Goal: Task Accomplishment & Management: Manage account settings

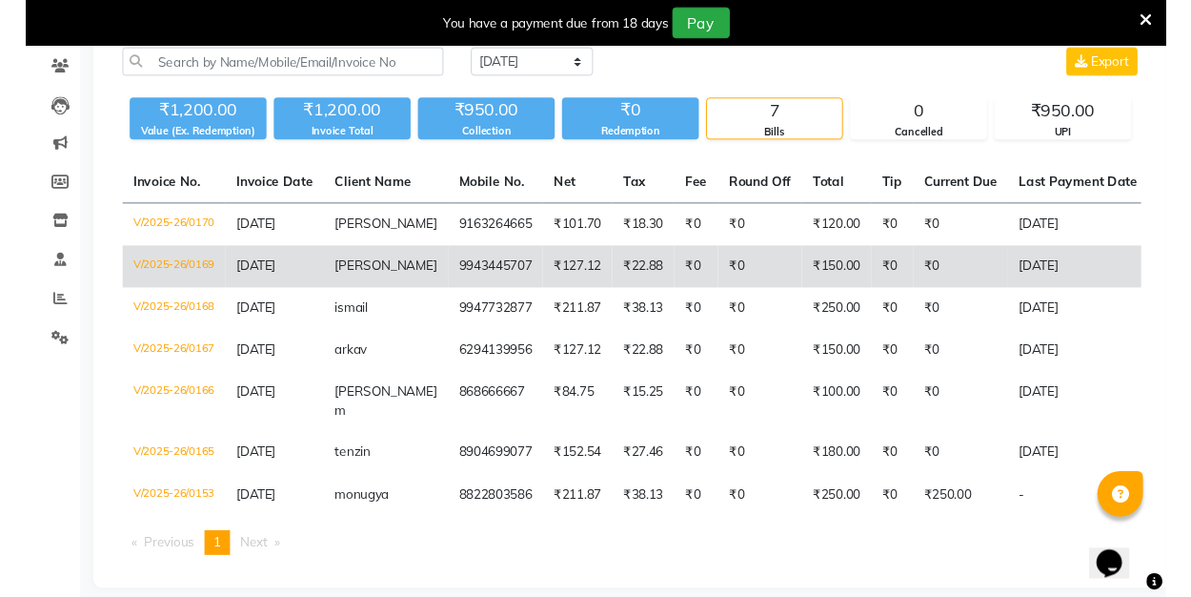
scroll to position [157, 0]
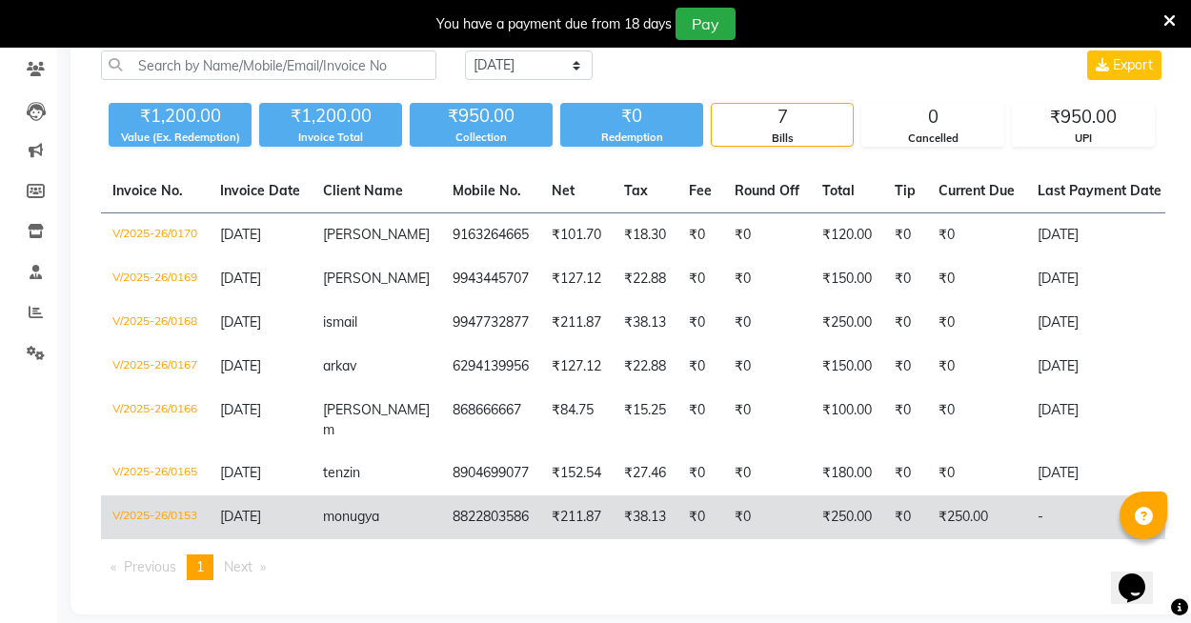
click at [509, 504] on td "8822803586" at bounding box center [490, 518] width 99 height 44
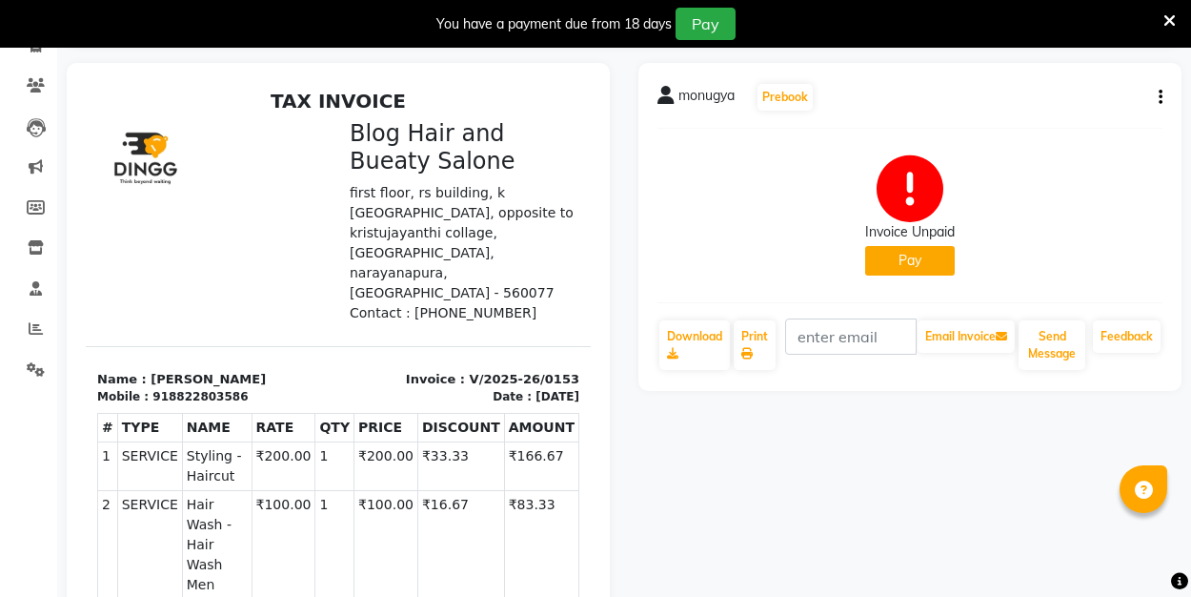
scroll to position [113, 0]
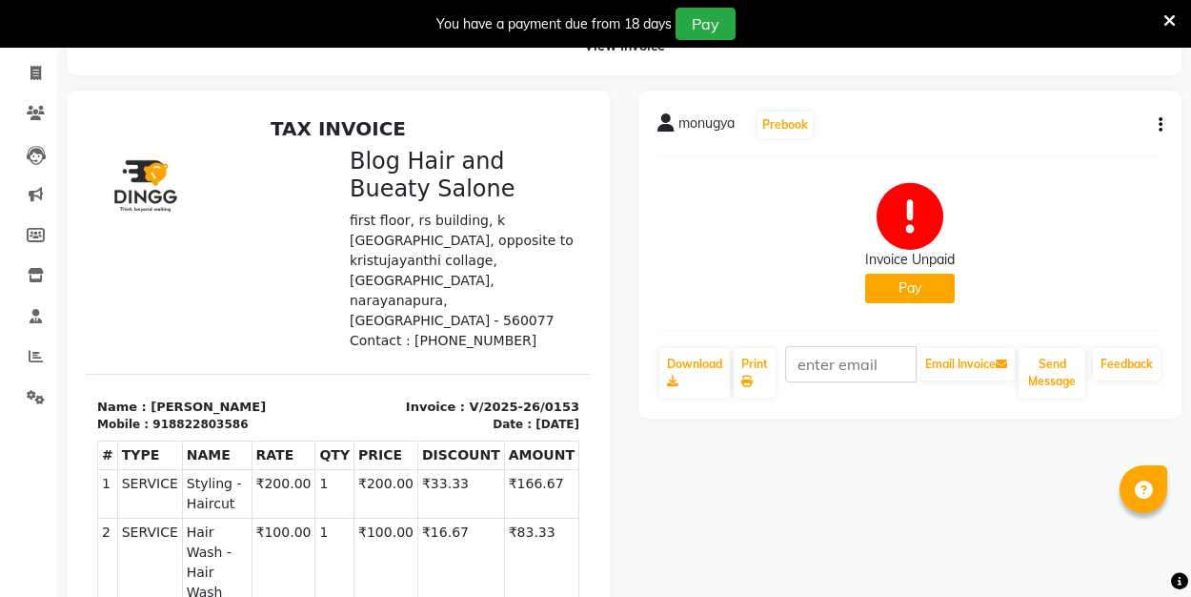
click at [1159, 125] on icon "button" at bounding box center [1161, 125] width 4 height 1
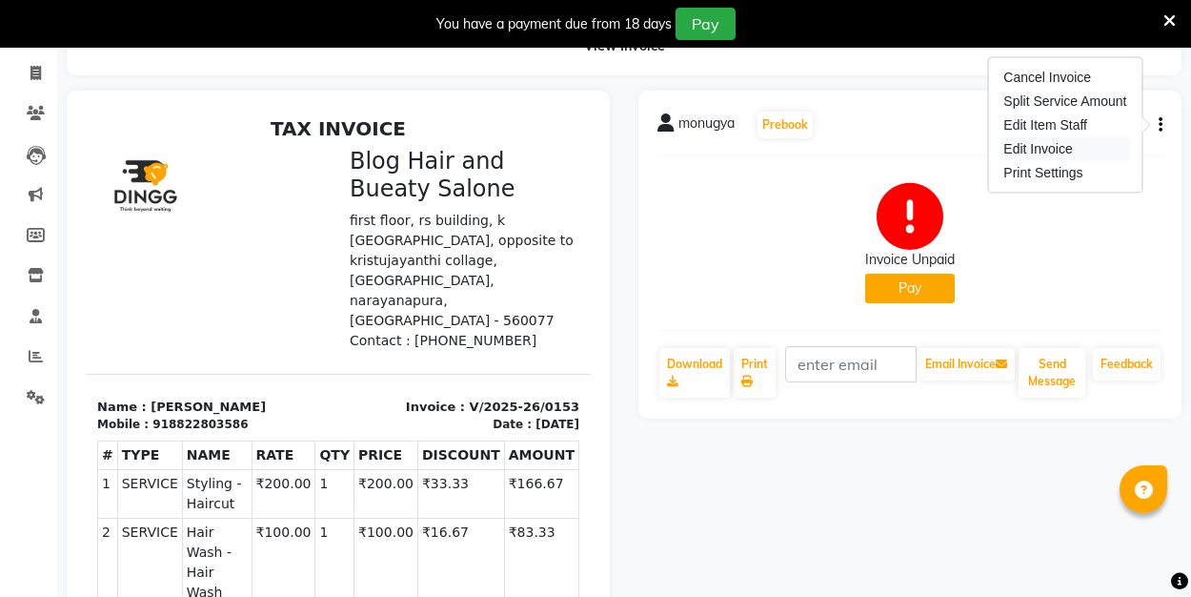
click at [1091, 156] on div "Edit Invoice" at bounding box center [1065, 149] width 131 height 24
select select "service"
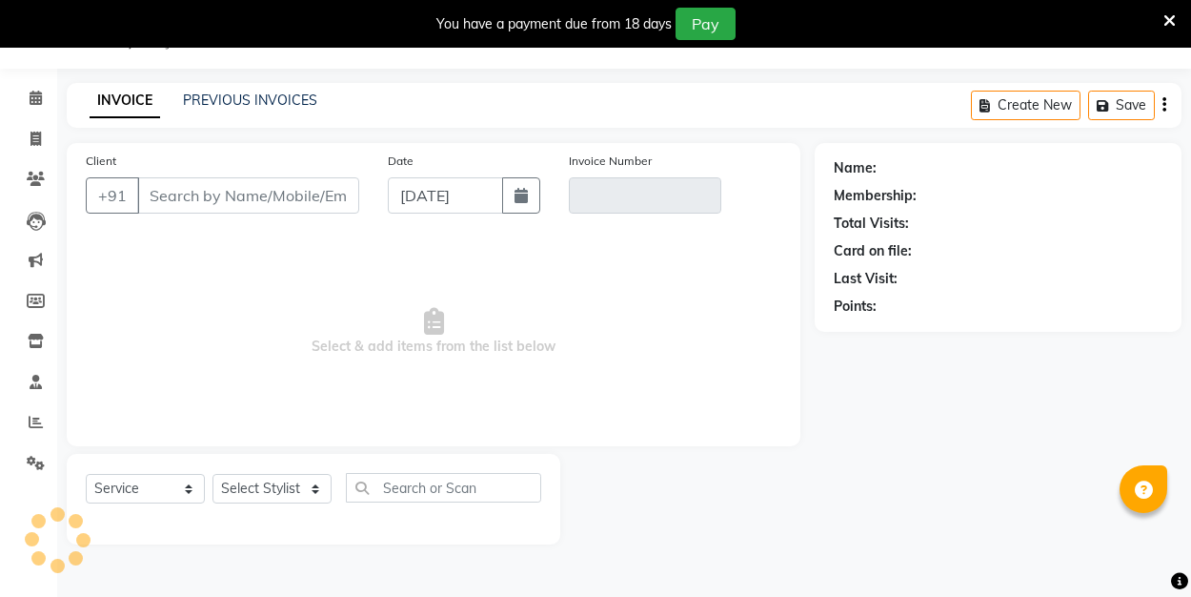
scroll to position [48, 0]
type input "8822803586"
type input "V/2025-26/0153"
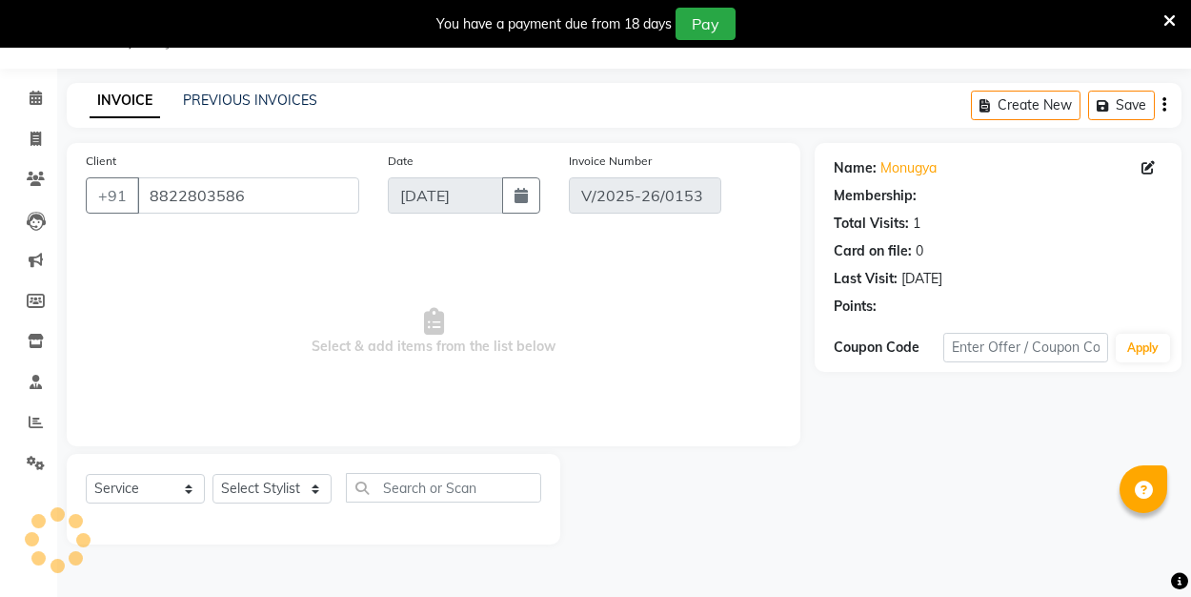
select select "select"
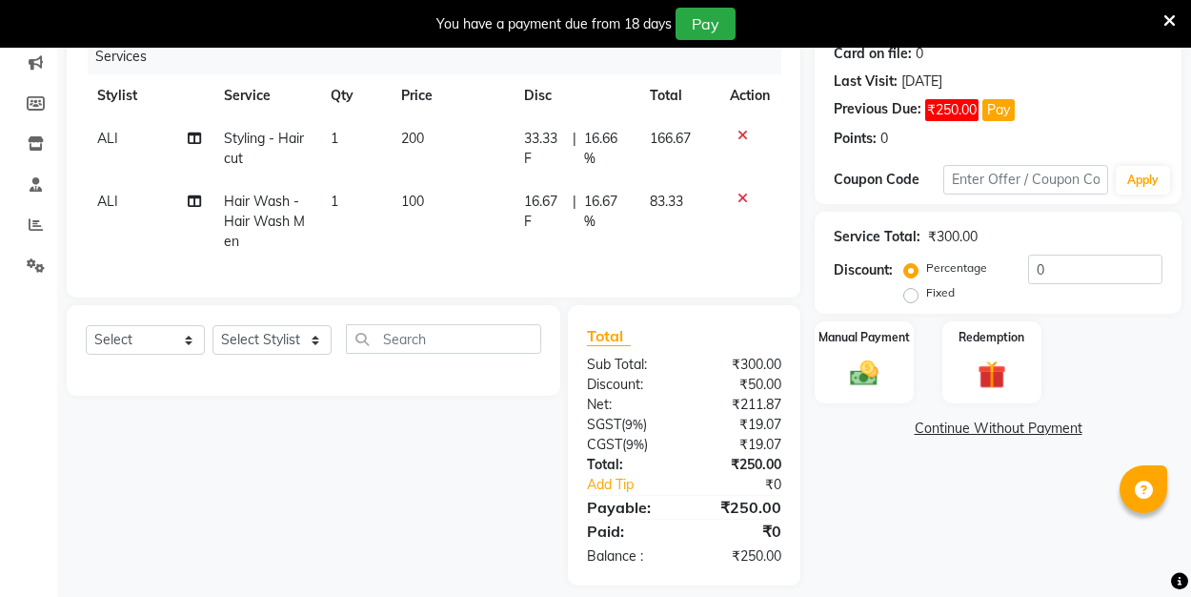
scroll to position [245, 0]
click at [926, 294] on label "Fixed" at bounding box center [940, 292] width 29 height 17
click at [911, 294] on input "Fixed" at bounding box center [914, 292] width 13 height 13
radio input "true"
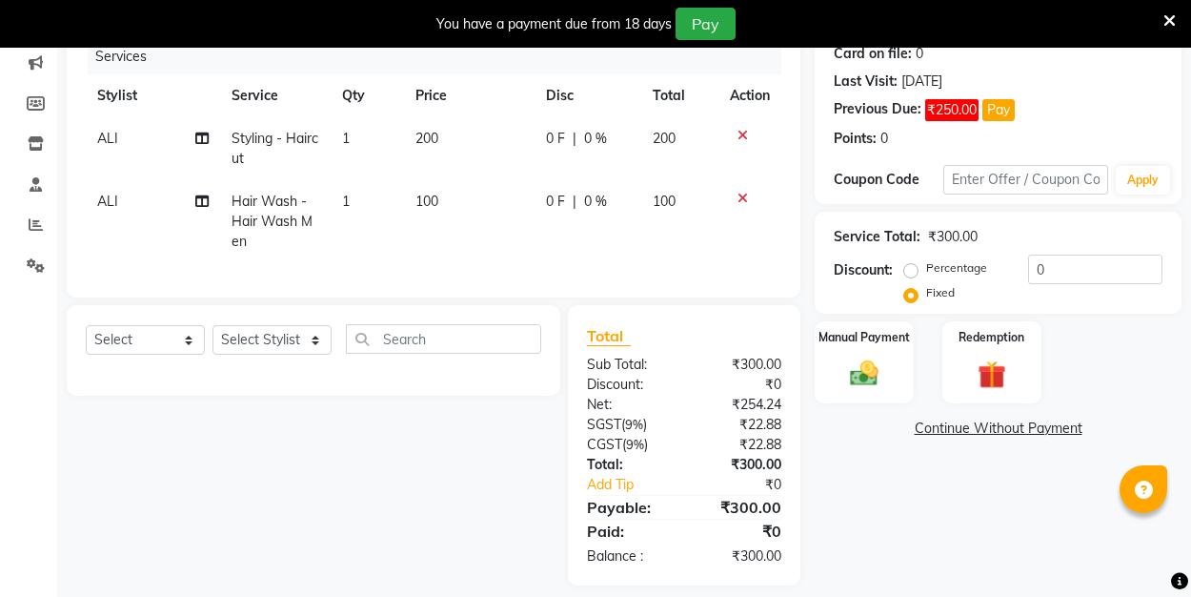
click at [926, 270] on label "Percentage" at bounding box center [956, 267] width 61 height 17
click at [912, 270] on input "Percentage" at bounding box center [914, 267] width 13 height 13
radio input "true"
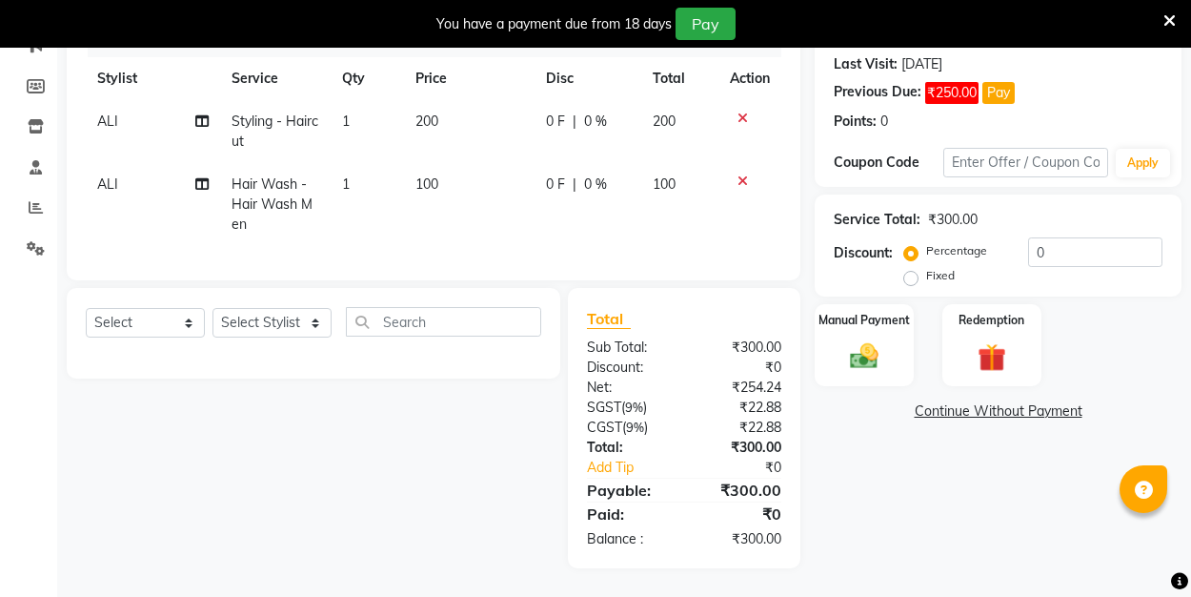
scroll to position [262, 0]
click at [926, 280] on label "Fixed" at bounding box center [940, 275] width 29 height 17
click at [908, 280] on input "Fixed" at bounding box center [914, 275] width 13 height 13
radio input "true"
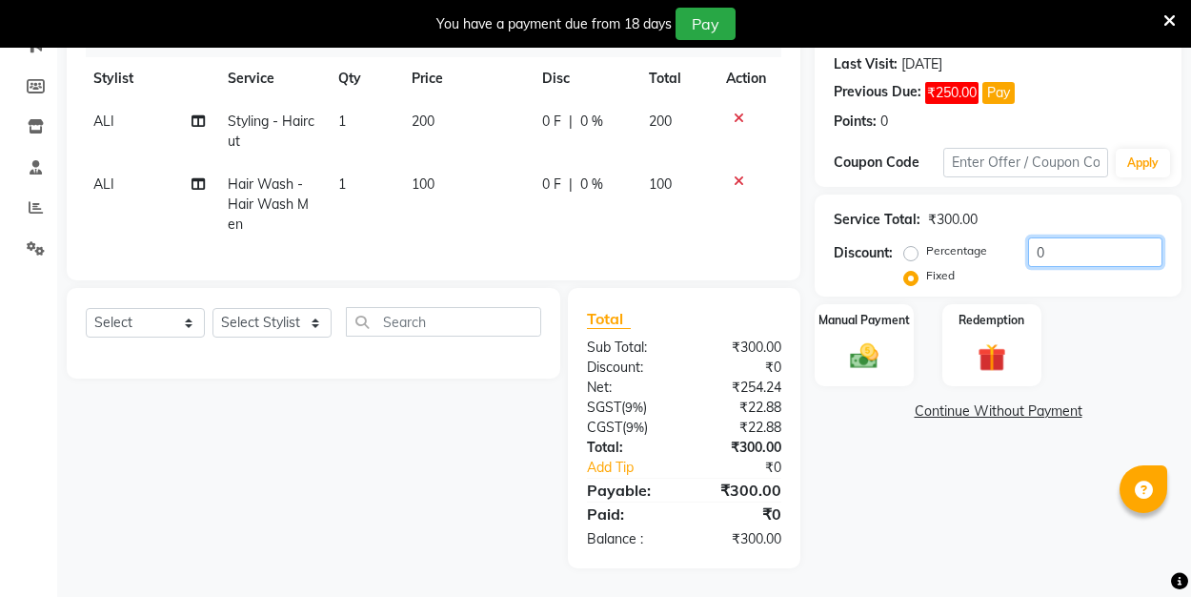
click at [1107, 260] on input "0" at bounding box center [1095, 252] width 134 height 30
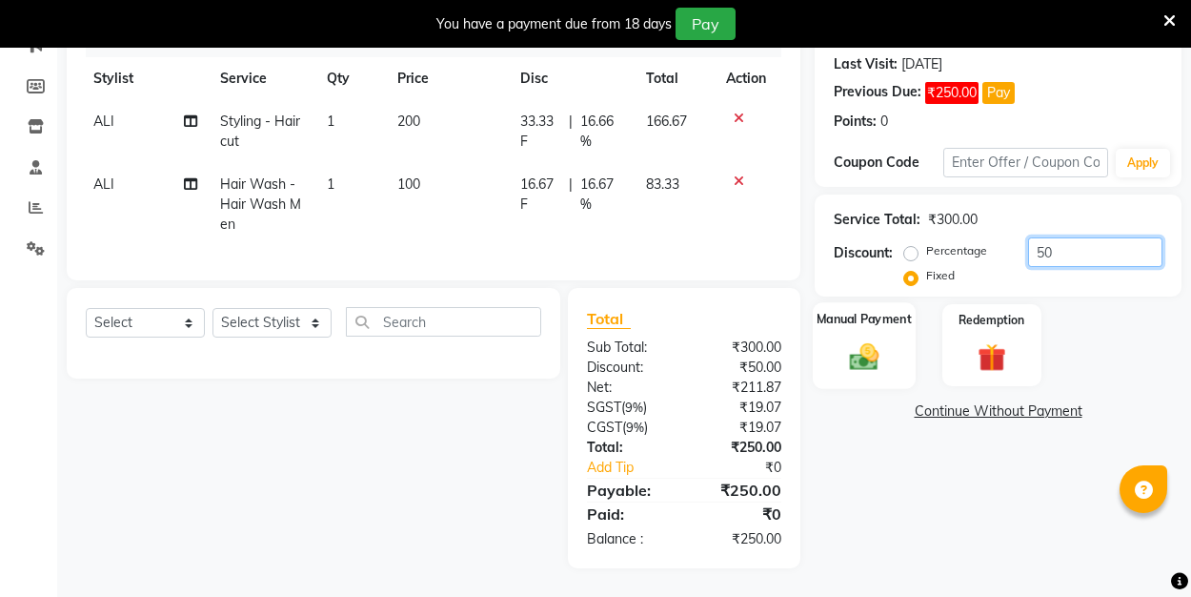
type input "50"
click at [892, 359] on div "Manual Payment" at bounding box center [864, 345] width 103 height 86
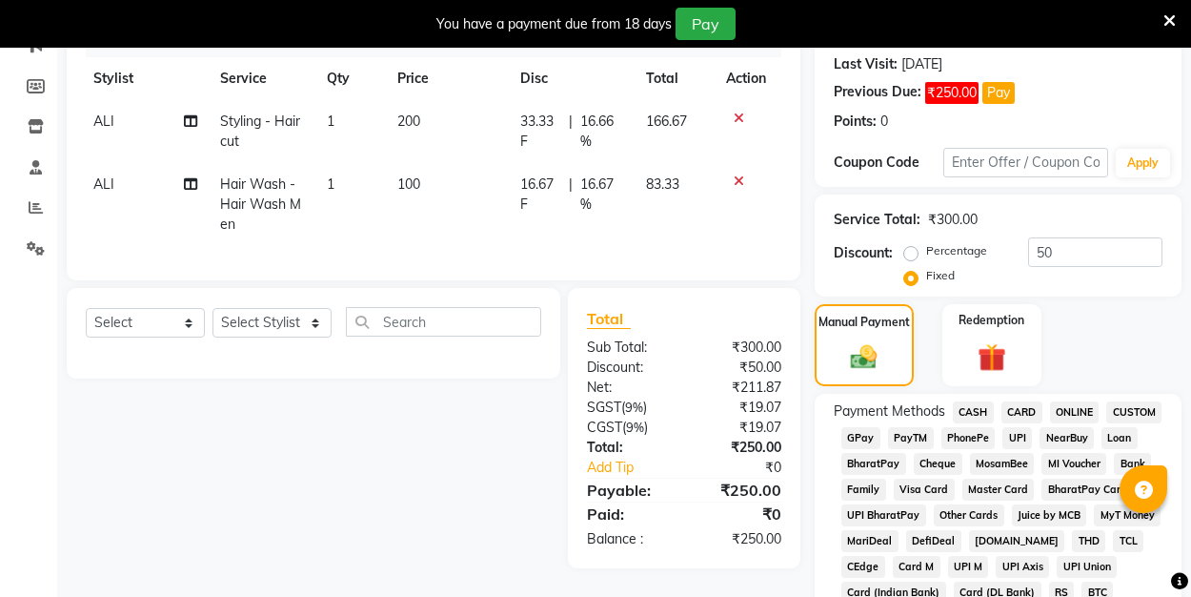
click at [1022, 432] on span "UPI" at bounding box center [1018, 438] width 30 height 22
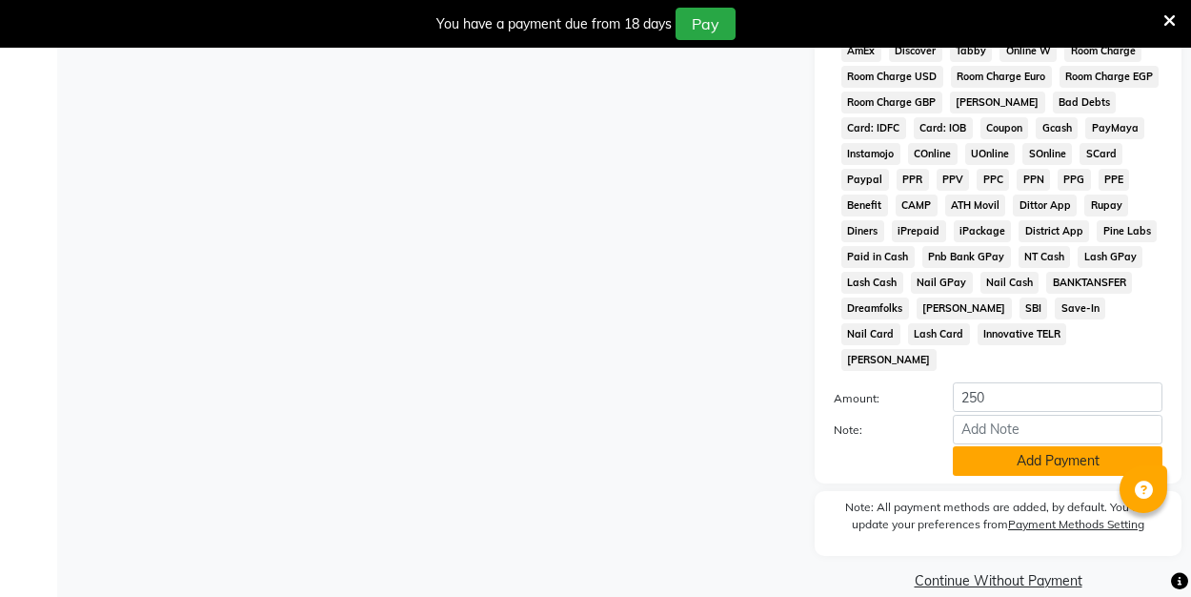
click at [1022, 446] on button "Add Payment" at bounding box center [1058, 461] width 210 height 30
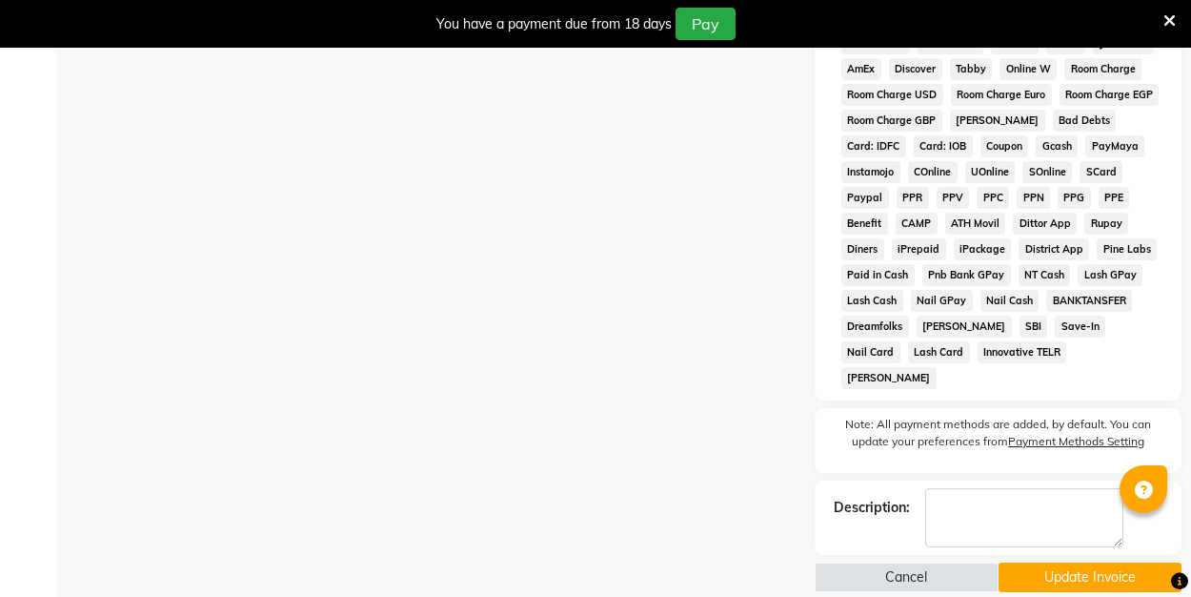
scroll to position [964, 0]
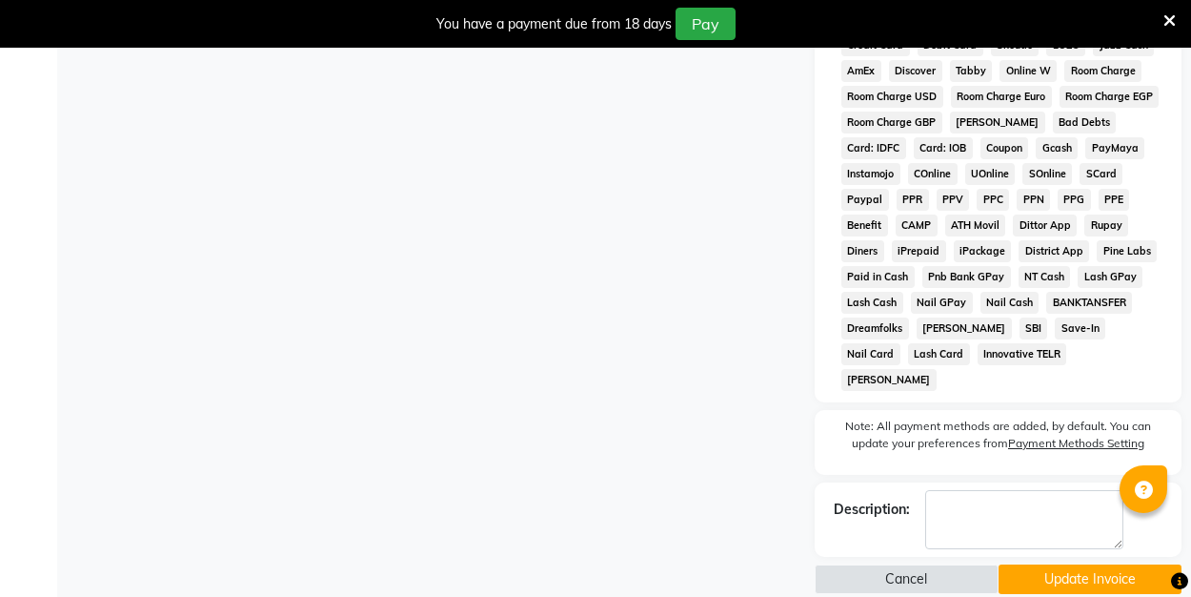
click at [1031, 564] on button "Update Invoice" at bounding box center [1091, 579] width 184 height 30
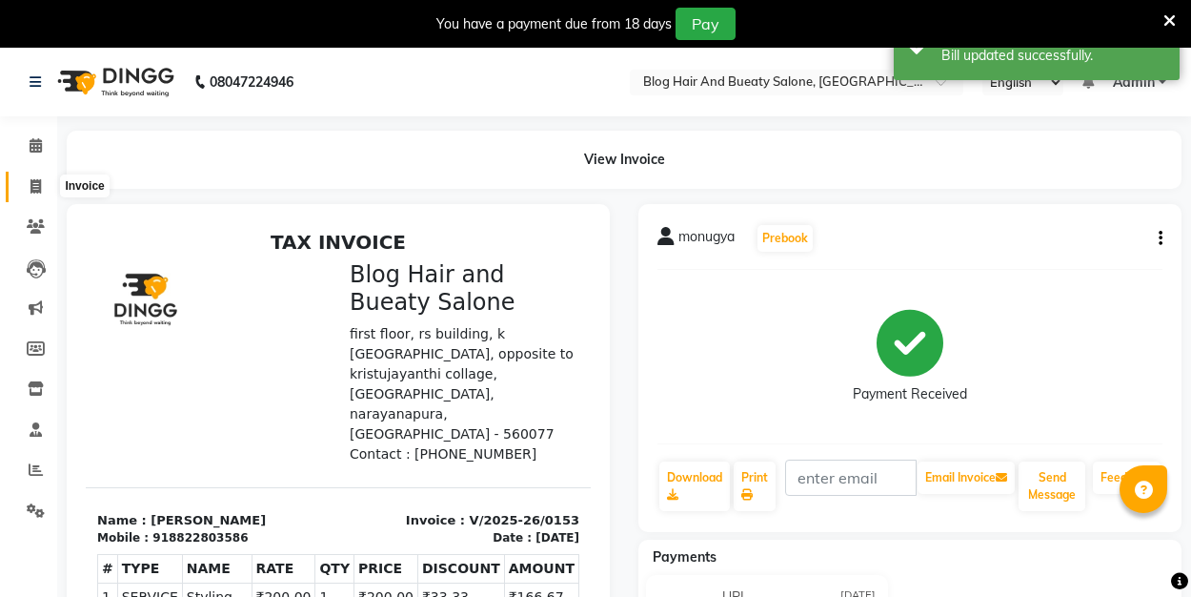
click at [32, 191] on icon at bounding box center [35, 186] width 10 height 14
select select "8741"
select select "service"
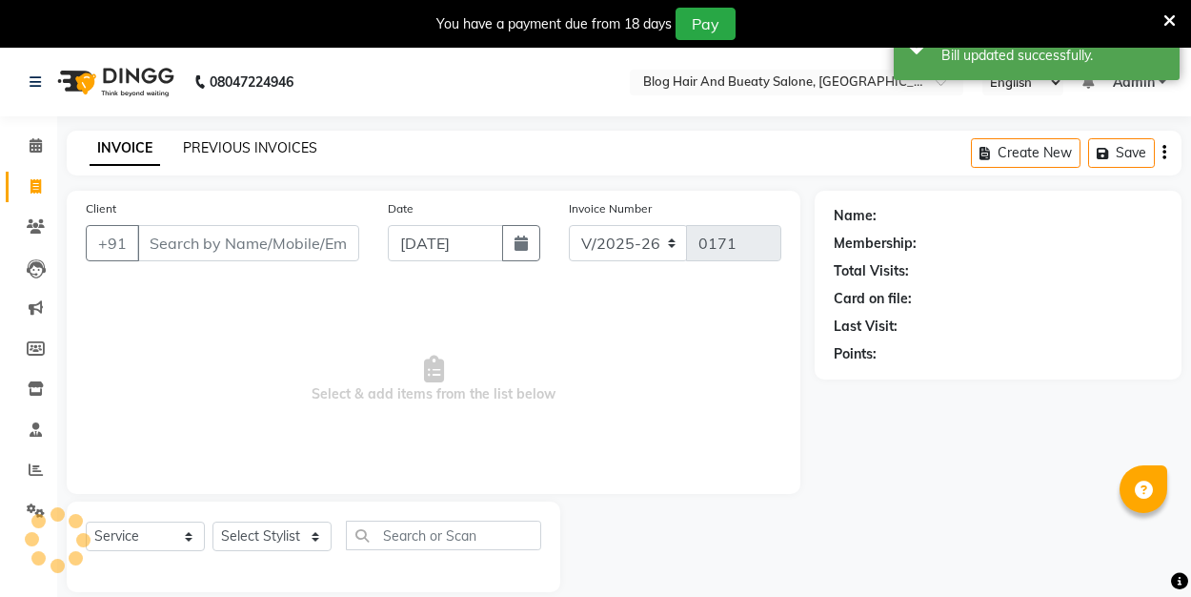
click at [251, 149] on link "PREVIOUS INVOICES" at bounding box center [250, 147] width 134 height 17
